Goal: Complete application form

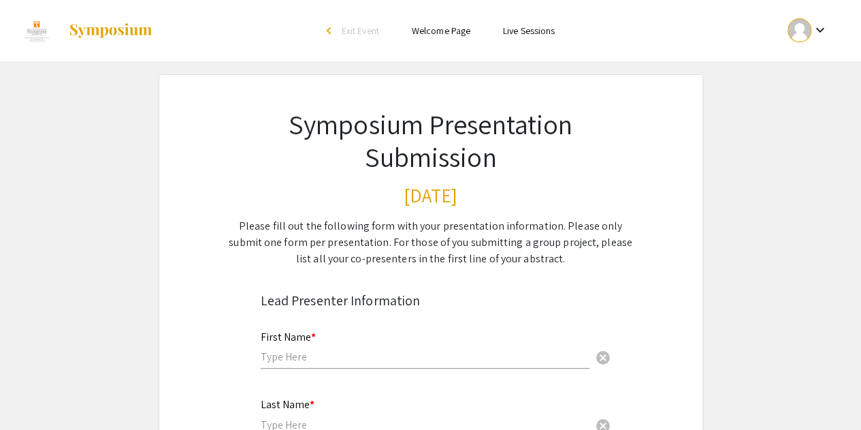
click at [293, 355] on input "text" at bounding box center [425, 356] width 329 height 14
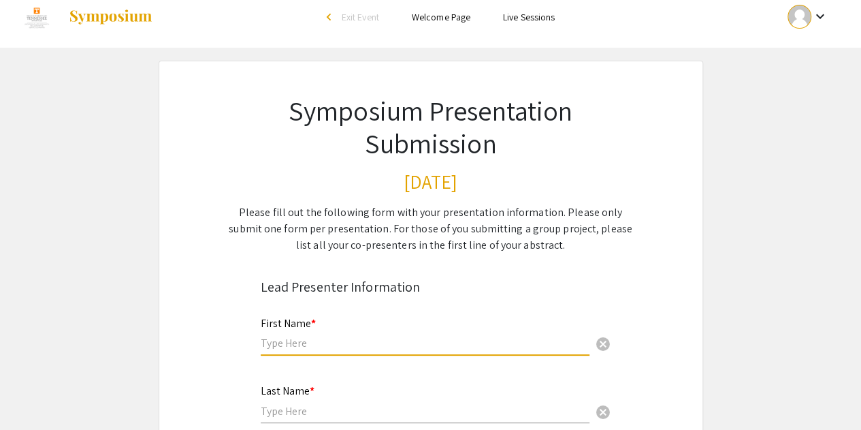
click at [316, 348] on input "text" at bounding box center [425, 343] width 329 height 14
type input "Koushik Sanjay"
type input "Saravana Kumar"
type input "ksaravan@vols.utk.edu"
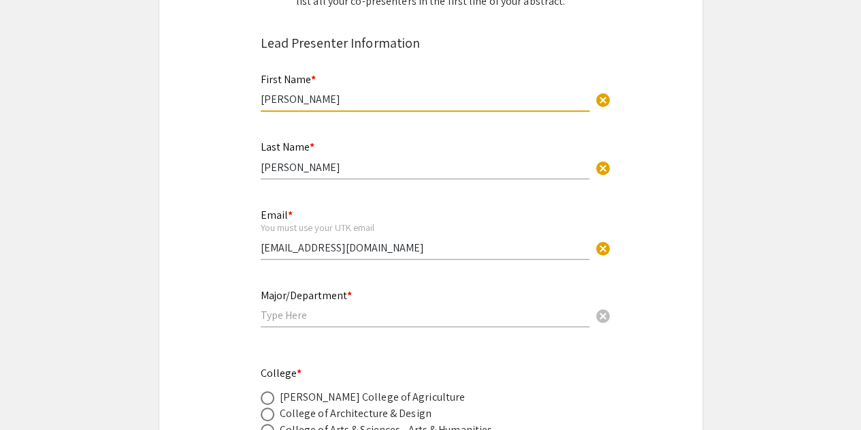
scroll to position [281, 0]
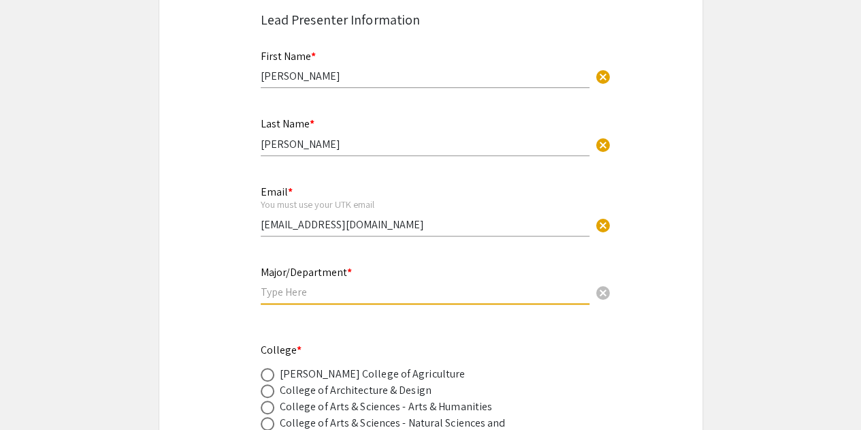
click at [297, 297] on input "text" at bounding box center [425, 292] width 329 height 14
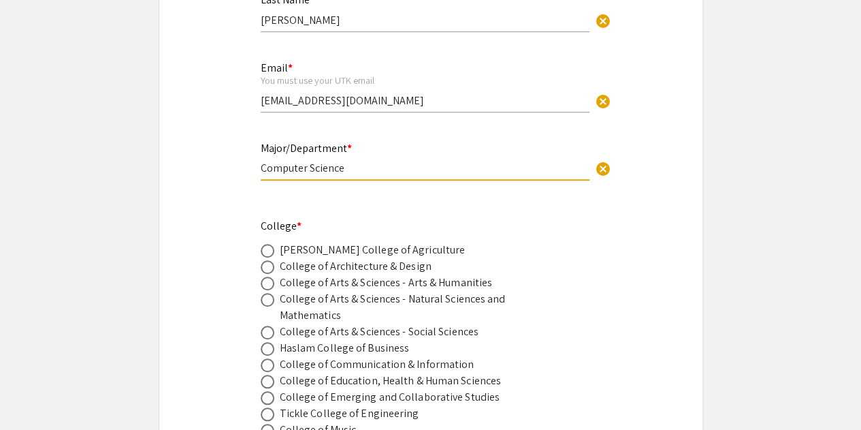
scroll to position [509, 0]
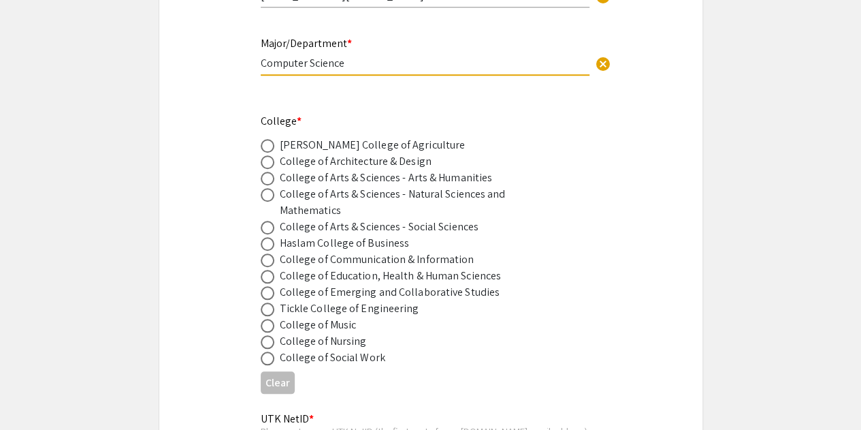
type input "Computer Science"
click at [268, 313] on span at bounding box center [268, 309] width 14 height 14
click at [268, 313] on input "radio" at bounding box center [268, 309] width 14 height 14
radio input "true"
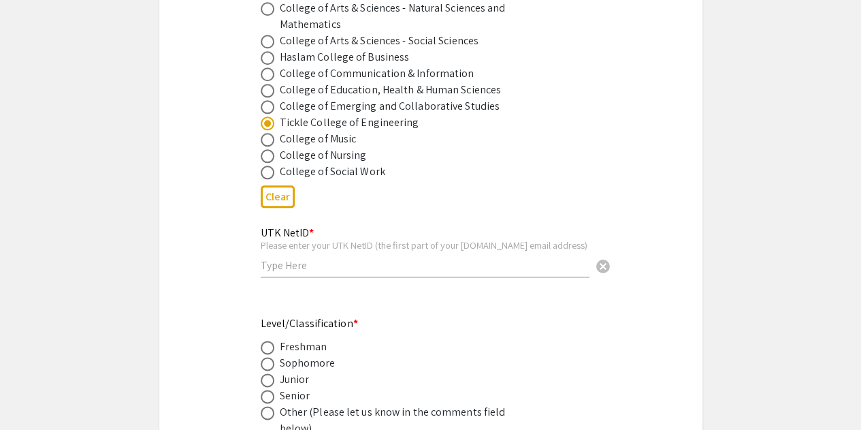
scroll to position [696, 0]
click at [287, 257] on div "UTK NetID * Please enter your UTK NetID (the first part of your vols.utk.edu em…" at bounding box center [425, 243] width 329 height 63
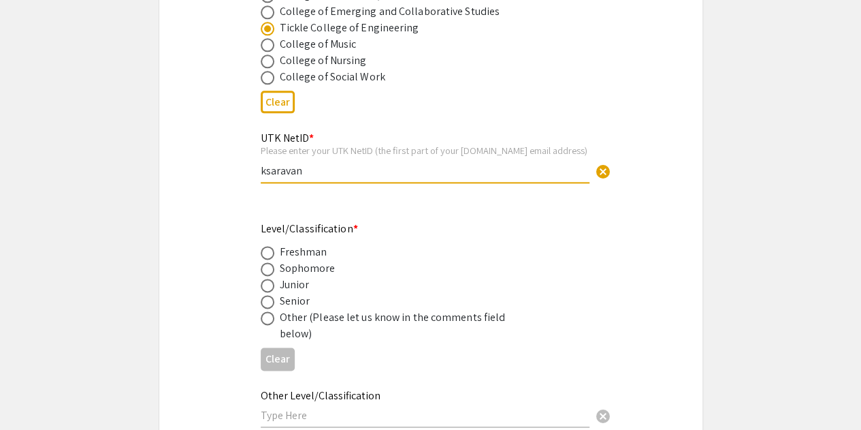
scroll to position [793, 0]
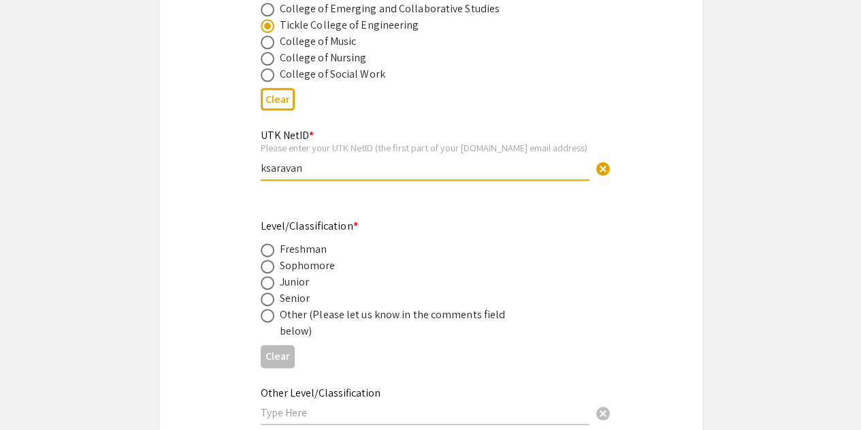
type input "ksaravan"
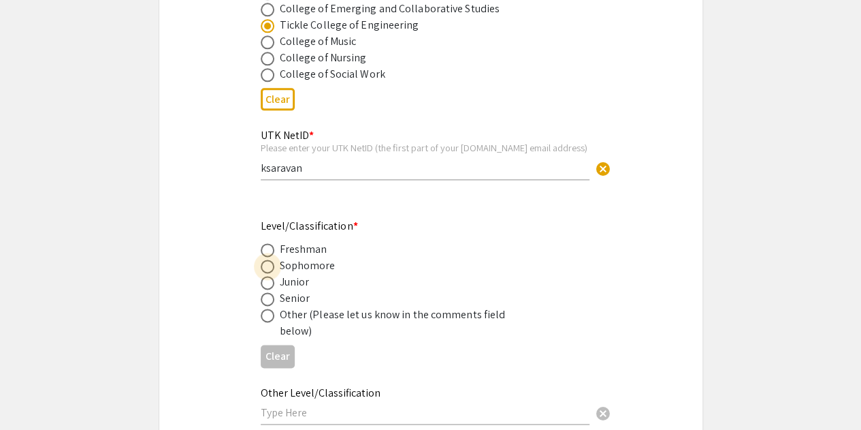
click at [269, 273] on span at bounding box center [268, 266] width 14 height 14
click at [269, 273] on input "radio" at bounding box center [268, 266] width 14 height 14
radio input "true"
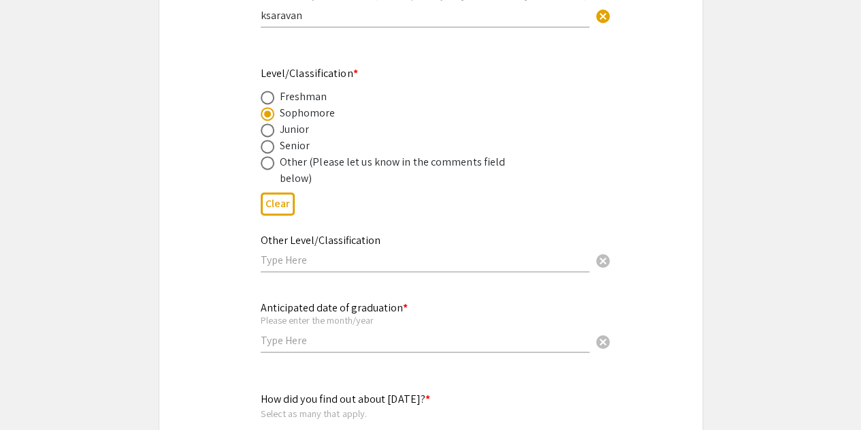
scroll to position [946, 0]
click at [302, 260] on input "text" at bounding box center [425, 258] width 329 height 14
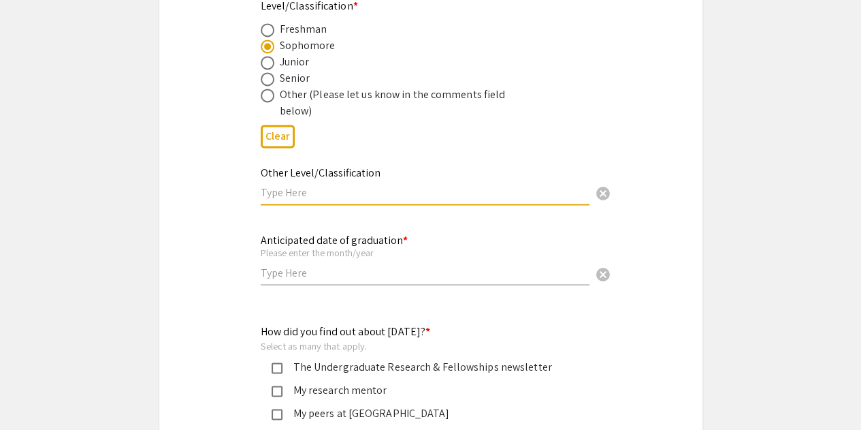
scroll to position [1021, 0]
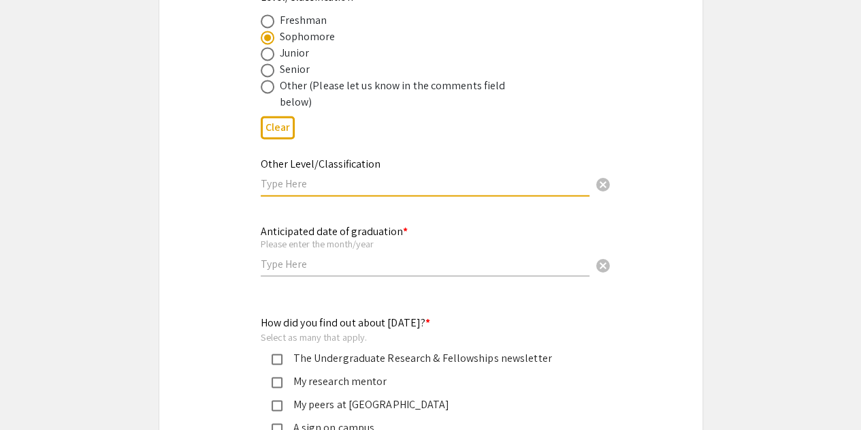
click at [295, 270] on input "text" at bounding box center [425, 264] width 329 height 14
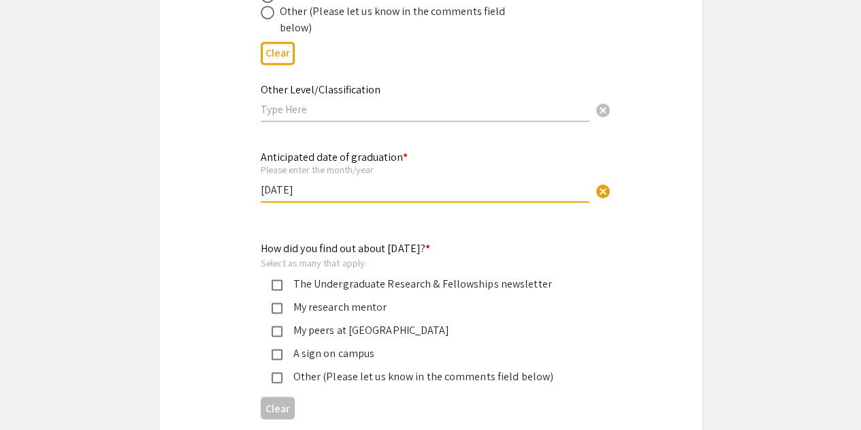
scroll to position [1101, 0]
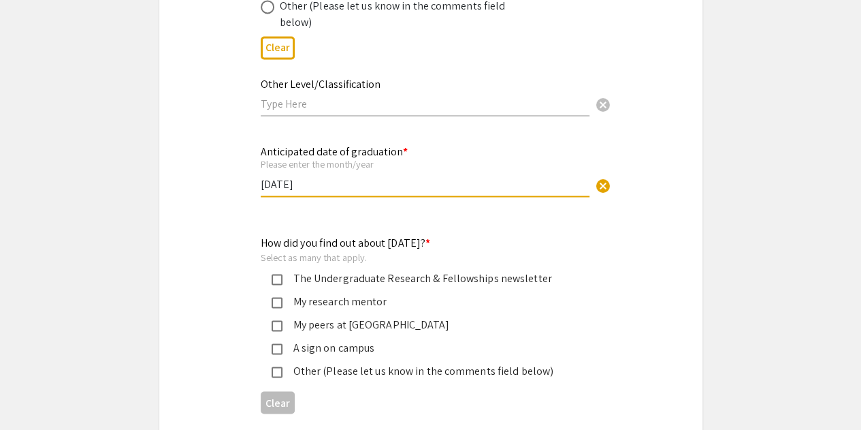
type input "May 2028"
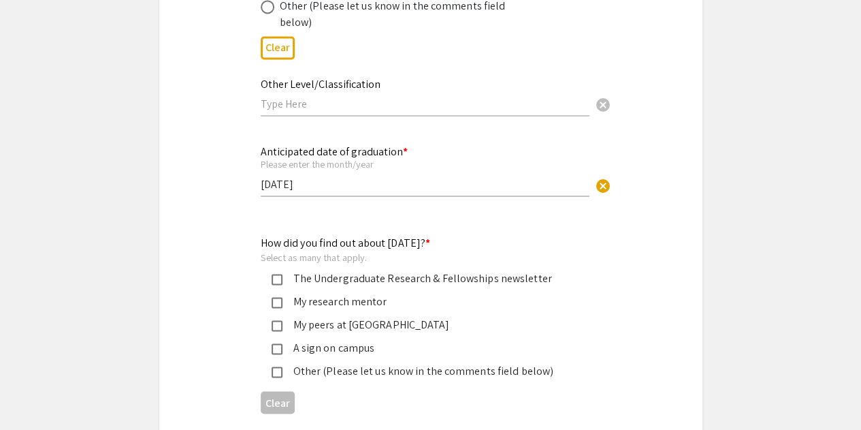
click at [278, 280] on mat-pseudo-checkbox at bounding box center [277, 279] width 11 height 11
click at [274, 302] on mat-pseudo-checkbox at bounding box center [277, 302] width 11 height 11
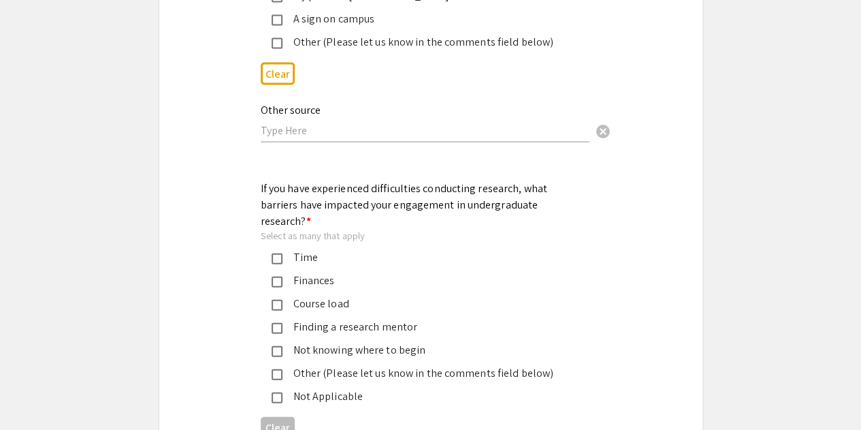
scroll to position [1435, 0]
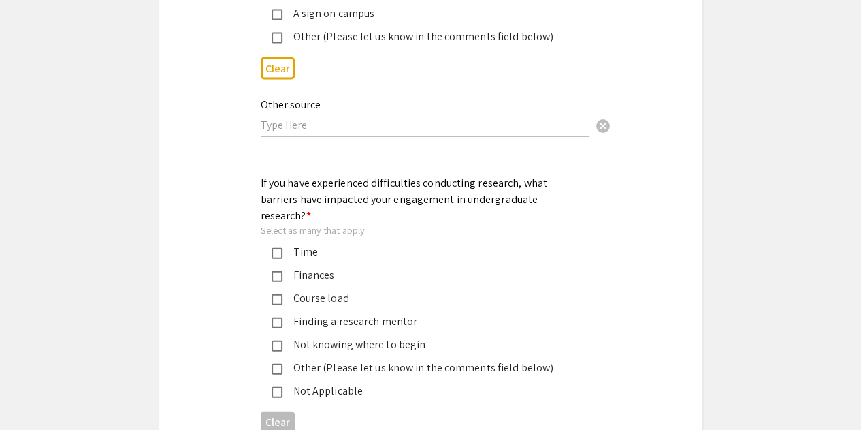
click at [318, 336] on div "Not knowing where to begin" at bounding box center [426, 344] width 286 height 16
click at [281, 248] on mat-pseudo-checkbox at bounding box center [277, 253] width 11 height 11
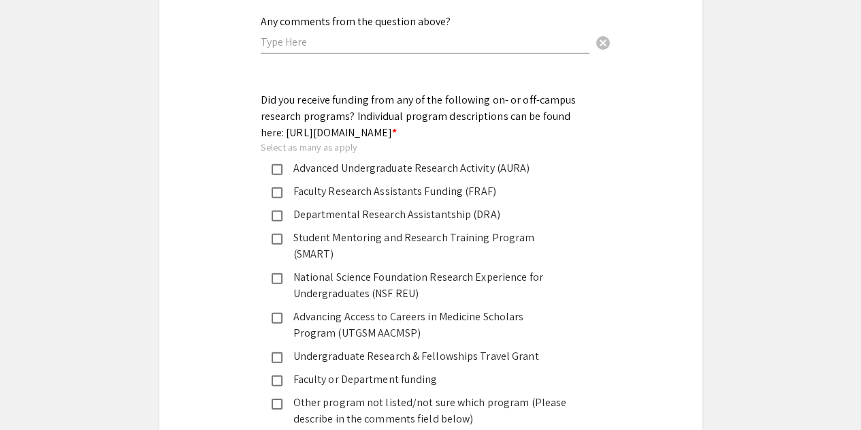
scroll to position [2008, 0]
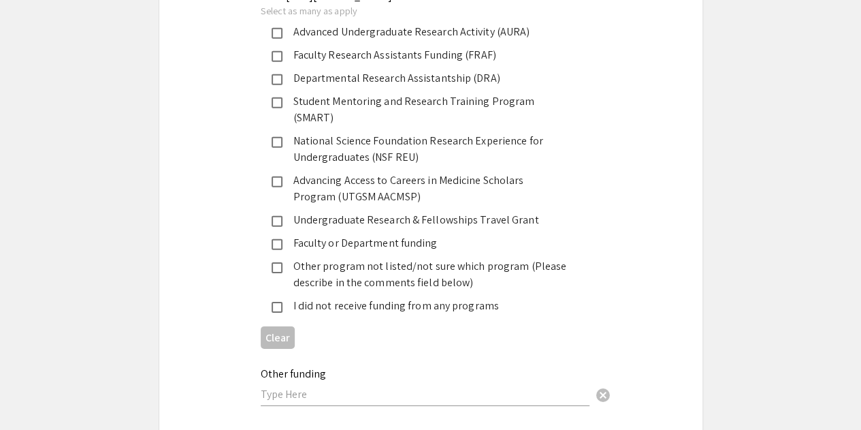
click at [394, 298] on div "I did not receive funding from any programs" at bounding box center [426, 306] width 286 height 16
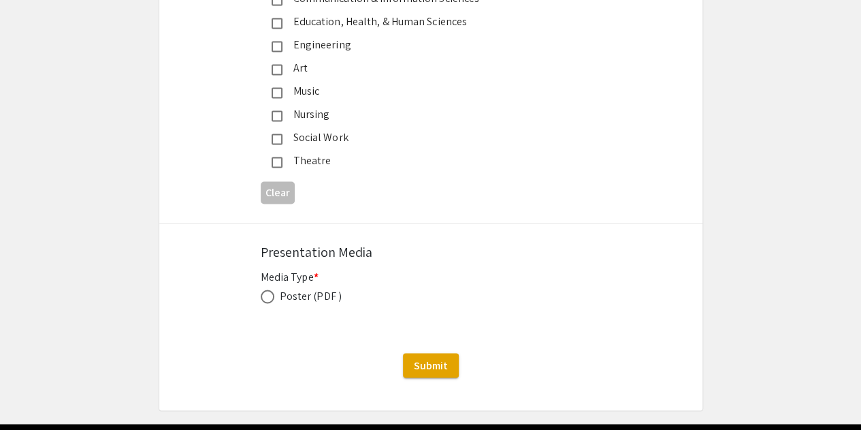
scroll to position [3690, 0]
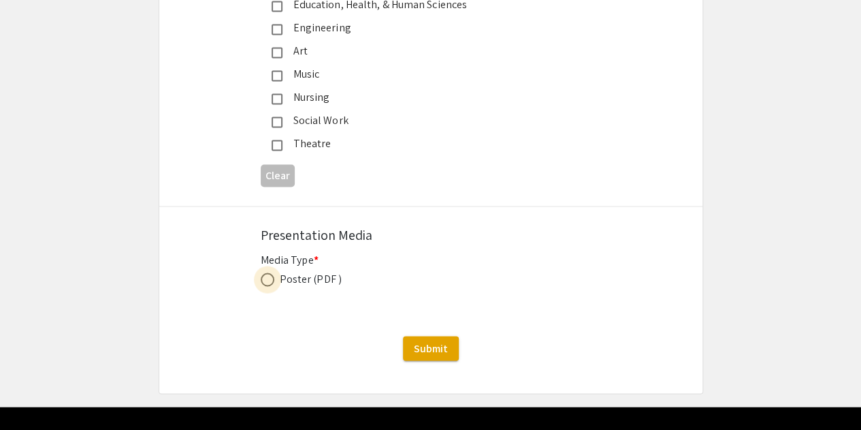
click at [263, 272] on span at bounding box center [268, 279] width 14 height 14
click at [263, 272] on input "radio" at bounding box center [268, 279] width 14 height 14
radio input "true"
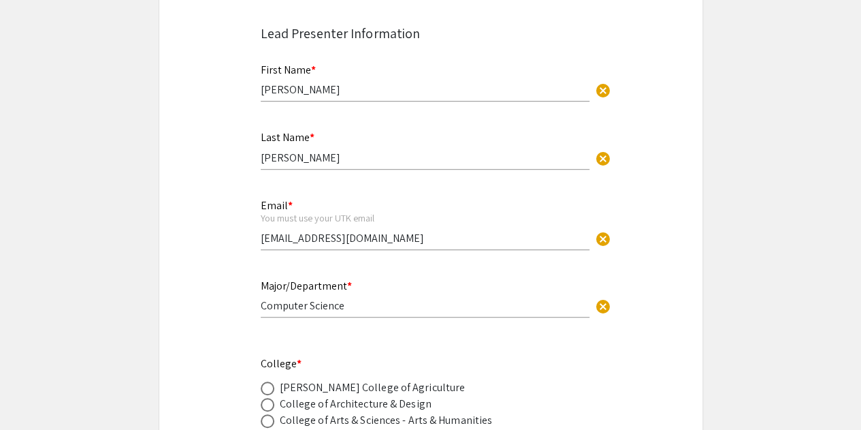
scroll to position [0, 0]
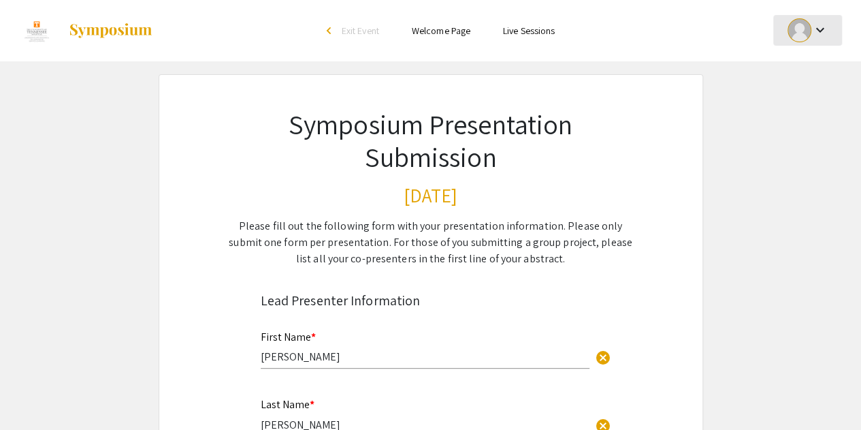
click at [819, 31] on mat-icon "keyboard_arrow_down" at bounding box center [820, 30] width 16 height 16
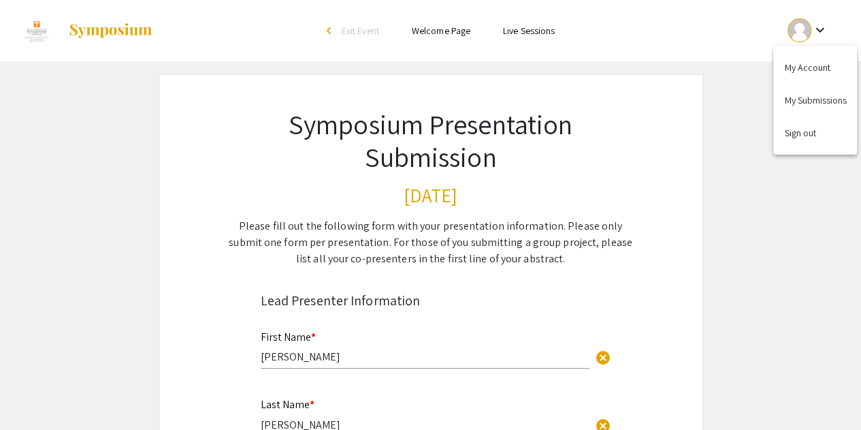
click at [633, 147] on div at bounding box center [430, 215] width 861 height 430
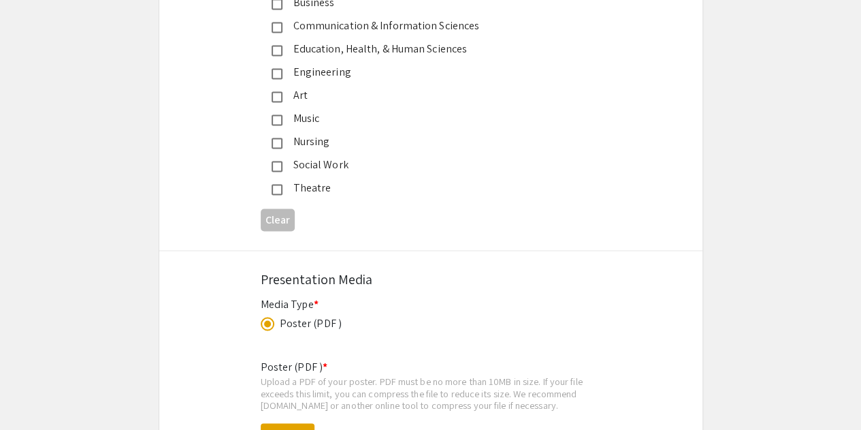
scroll to position [3826, 0]
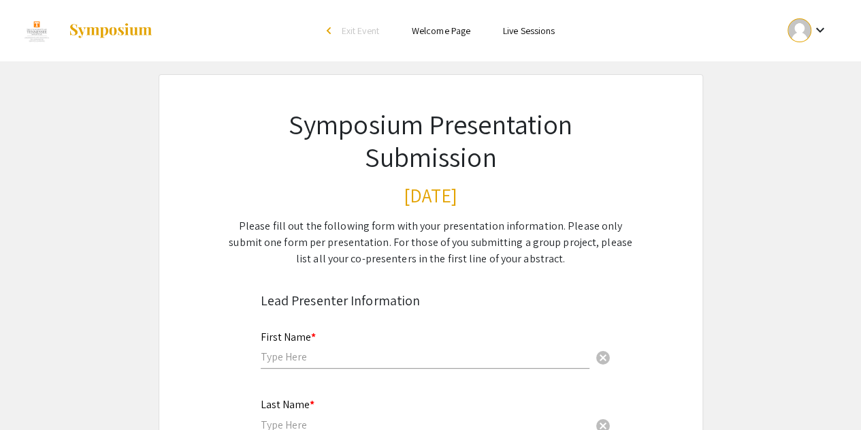
scroll to position [118, 0]
click at [802, 35] on div at bounding box center [800, 30] width 24 height 24
click at [806, 61] on button "My Account" at bounding box center [815, 67] width 84 height 33
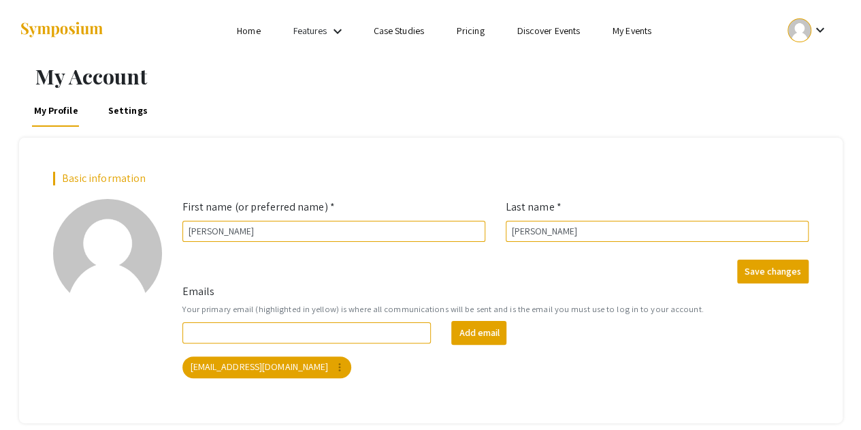
scroll to position [68, 0]
